Goal: Task Accomplishment & Management: Use online tool/utility

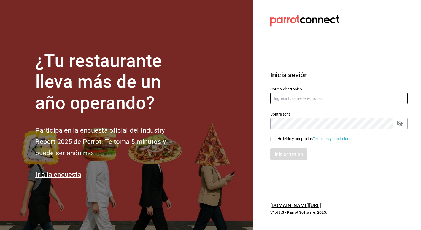
type input "[PERSON_NAME][EMAIL_ADDRESS][PERSON_NAME][DOMAIN_NAME]"
click at [285, 141] on div "Iniciar sesión" at bounding box center [335, 150] width 144 height 18
click at [284, 140] on div "He leído y acepto los Términos y condiciones." at bounding box center [315, 139] width 77 height 6
click at [275, 140] on input "He leído y acepto los Términos y condiciones." at bounding box center [272, 138] width 5 height 5
checkbox input "true"
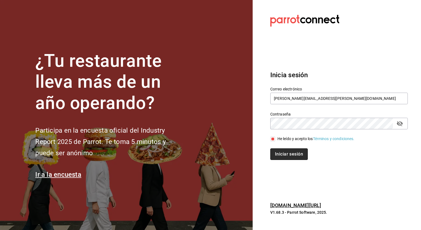
click at [285, 150] on button "Iniciar sesión" at bounding box center [288, 154] width 37 height 12
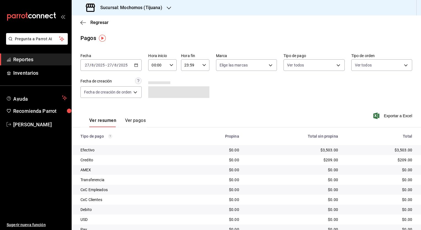
click at [163, 9] on div "Sucursal: Mochomos (Tijuana)" at bounding box center [124, 7] width 97 height 15
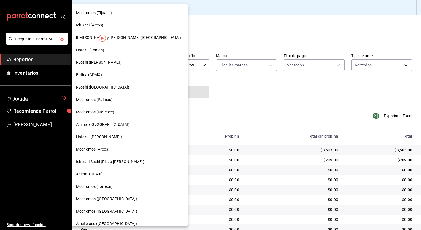
click at [111, 63] on div "Ryoshi ([PERSON_NAME])" at bounding box center [129, 62] width 107 height 6
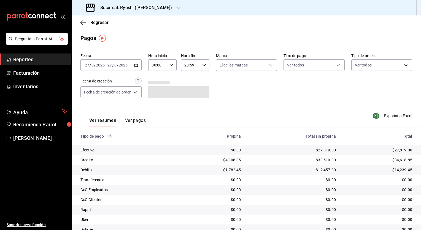
click at [138, 63] on div "[DATE] [DATE] - [DATE] [DATE]" at bounding box center [110, 65] width 61 height 12
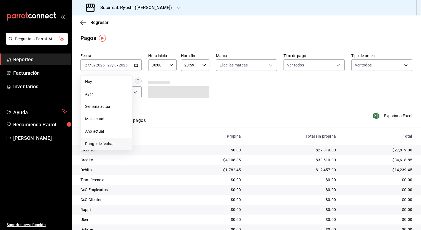
click at [103, 141] on span "Rango de fechas" at bounding box center [106, 144] width 43 height 6
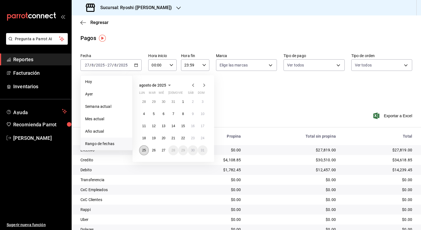
click at [144, 151] on abbr "25" at bounding box center [144, 150] width 4 height 4
click at [193, 80] on div "agosto de 2025 lun mar [PERSON_NAME] vie sáb dom 28 29 30 31 1 2 3 4 5 6 7 8 9 …" at bounding box center [172, 118] width 81 height 86
click at [194, 84] on icon "button" at bounding box center [193, 85] width 7 height 7
click at [181, 139] on button "25" at bounding box center [183, 140] width 10 height 10
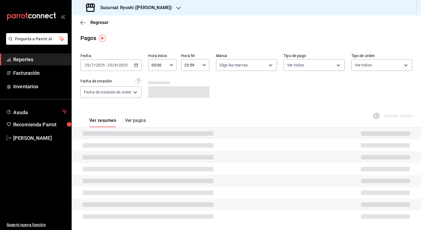
click at [137, 68] on div "[DATE] [DATE] - [DATE] [DATE]" at bounding box center [110, 65] width 61 height 12
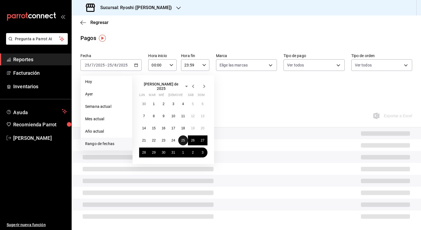
click at [181, 139] on button "25" at bounding box center [183, 140] width 10 height 10
click at [174, 151] on abbr "31" at bounding box center [173, 152] width 4 height 4
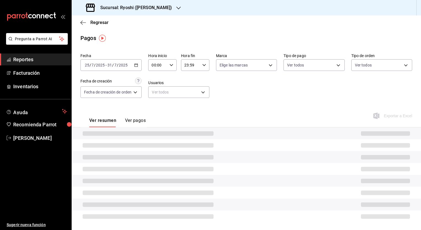
click at [137, 66] on \(Stroke\) "button" at bounding box center [135, 65] width 3 height 3
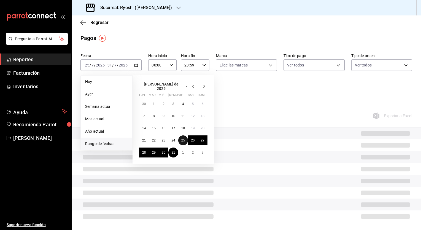
click at [180, 137] on button "25" at bounding box center [183, 140] width 10 height 10
click at [190, 149] on button "2" at bounding box center [193, 152] width 10 height 10
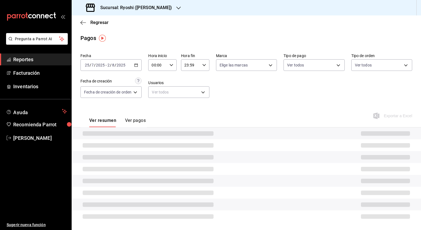
click at [173, 63] on icon "button" at bounding box center [171, 65] width 4 height 4
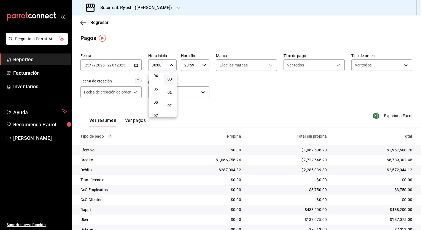
scroll to position [57, 0]
click at [156, 92] on button "05" at bounding box center [156, 88] width 12 height 11
type input "05:00"
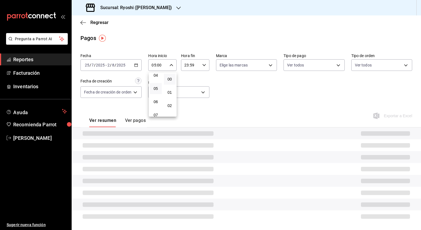
click at [204, 67] on div at bounding box center [210, 115] width 421 height 230
click at [204, 67] on div "23:59 Hora fin" at bounding box center [195, 65] width 28 height 12
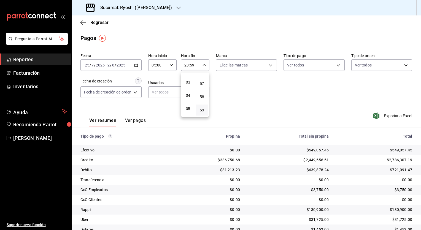
scroll to position [37, 0]
click at [187, 106] on button "05" at bounding box center [188, 108] width 12 height 11
click at [203, 81] on span "00" at bounding box center [201, 79] width 5 height 4
type input "05:00"
click at [302, 119] on div at bounding box center [210, 115] width 421 height 230
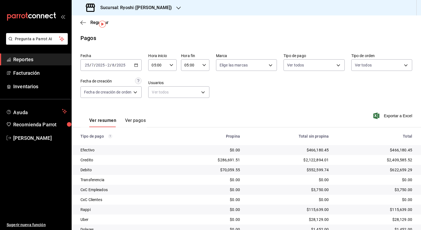
scroll to position [23, 0]
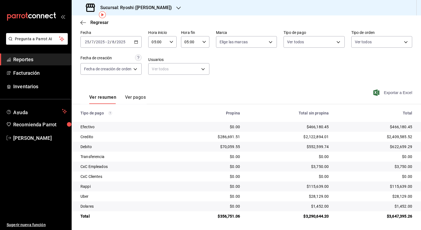
click at [401, 92] on span "Exportar a Excel" at bounding box center [393, 92] width 38 height 7
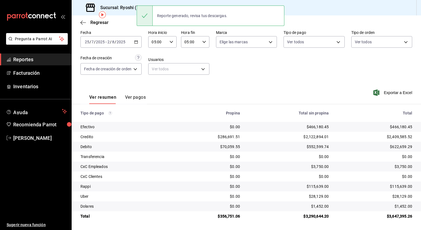
click at [187, 99] on div "Ver resumen Ver pagos Exportar a Excel" at bounding box center [246, 95] width 349 height 29
